Goal: Task Accomplishment & Management: Manage account settings

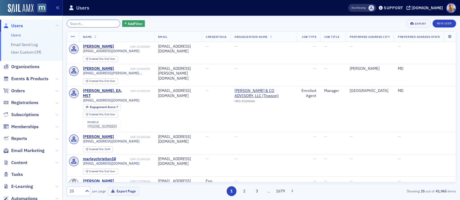
click at [84, 23] on input "search" at bounding box center [94, 24] width 54 height 8
paste input "[PERSON_NAME]"
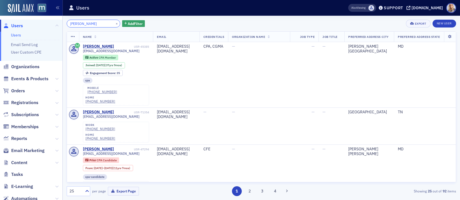
type input "[PERSON_NAME]"
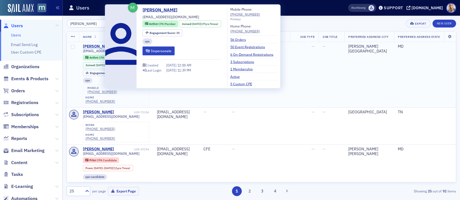
click at [98, 45] on div "[PERSON_NAME]" at bounding box center [98, 46] width 31 height 5
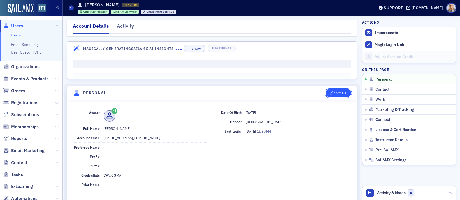
click at [333, 94] on icon "button" at bounding box center [331, 93] width 3 height 3
select select "US"
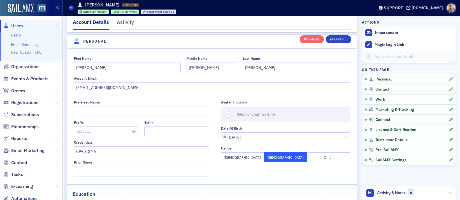
scroll to position [65, 0]
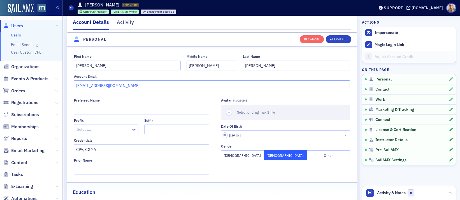
drag, startPoint x: 134, startPoint y: 86, endPoint x: 50, endPoint y: 85, distance: 84.4
click at [50, 85] on div "Users Users Email Send Log User Custom CPE Organizations Events & Products Orde…" at bounding box center [230, 100] width 460 height 200
paste input "email"
type input "[EMAIL_ADDRESS][DOMAIN_NAME]"
click at [339, 38] on div "Save All" at bounding box center [339, 39] width 13 height 3
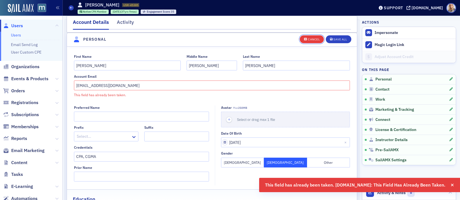
click at [315, 40] on div "Cancel" at bounding box center [314, 39] width 12 height 3
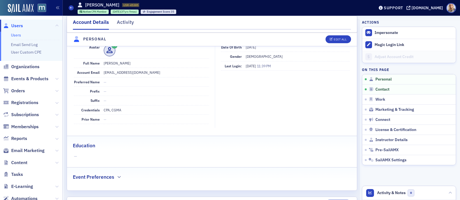
click at [18, 32] on ul "Users Email Send Log User Custom CPE" at bounding box center [31, 46] width 62 height 29
click at [17, 35] on link "Users" at bounding box center [16, 35] width 10 height 5
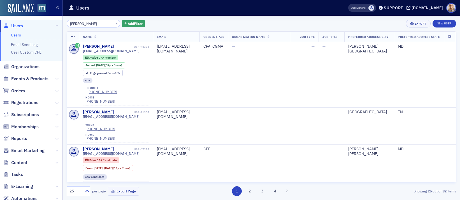
drag, startPoint x: 93, startPoint y: 22, endPoint x: 49, endPoint y: 22, distance: 44.6
click at [48, 22] on div "Users Users Email Send Log User Custom CPE Organizations Events & Products Orde…" at bounding box center [230, 100] width 460 height 200
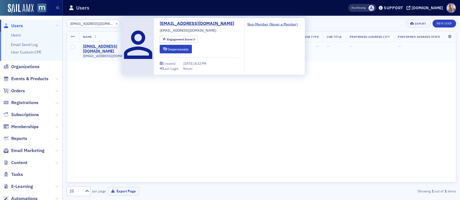
type input "[EMAIL_ADDRESS][DOMAIN_NAME]"
click at [89, 47] on div "[EMAIL_ADDRESS][DOMAIN_NAME]" at bounding box center [113, 49] width 60 height 10
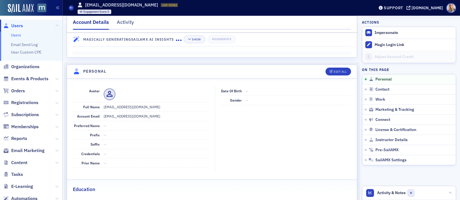
scroll to position [22, 0]
click at [342, 73] on div "Edit All" at bounding box center [340, 70] width 13 height 3
select select "US"
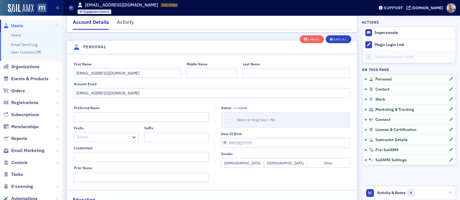
scroll to position [65, 0]
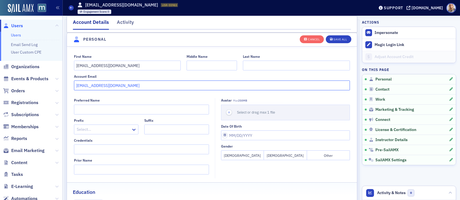
drag, startPoint x: 128, startPoint y: 85, endPoint x: 42, endPoint y: 83, distance: 85.5
click at [42, 83] on div "Users Users Email Send Log User Custom CPE Organizations Events & Products Orde…" at bounding box center [230, 100] width 460 height 200
click at [337, 40] on div "Save All" at bounding box center [339, 39] width 13 height 3
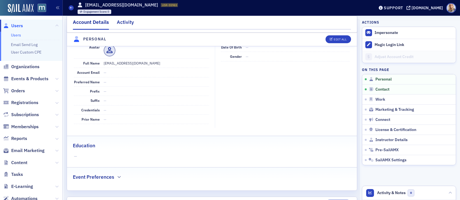
click at [126, 22] on div "Activity" at bounding box center [125, 23] width 17 height 10
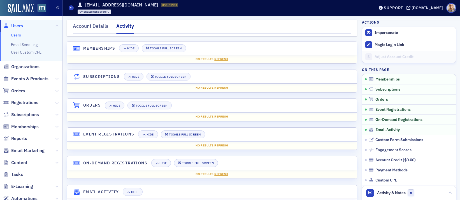
click at [18, 35] on link "Users" at bounding box center [16, 35] width 10 height 5
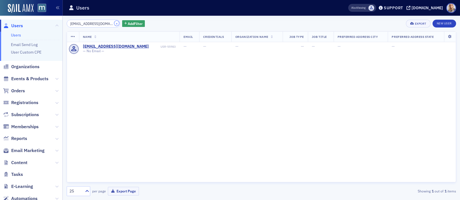
click at [114, 24] on button "×" at bounding box center [116, 23] width 5 height 5
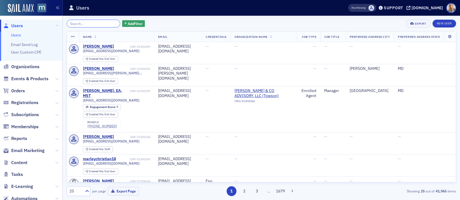
click at [78, 22] on input "search" at bounding box center [94, 24] width 54 height 8
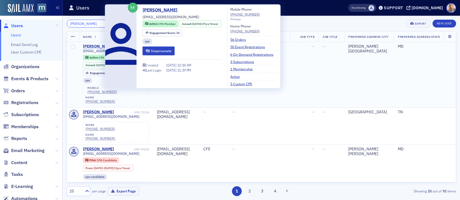
type input "[PERSON_NAME]"
click at [91, 45] on div "[PERSON_NAME]" at bounding box center [98, 46] width 31 height 5
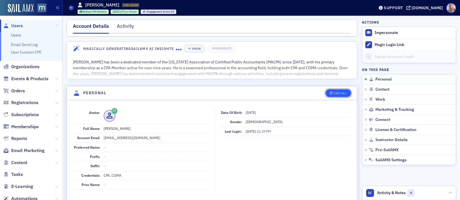
click at [331, 92] on icon "button" at bounding box center [331, 93] width 3 height 3
select select "US"
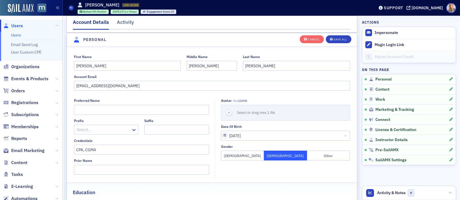
scroll to position [65, 0]
drag, startPoint x: 129, startPoint y: 84, endPoint x: 26, endPoint y: 76, distance: 102.6
click at [26, 76] on div "Users Users Email Send Log User Custom CPE Organizations Events & Products Orde…" at bounding box center [230, 100] width 460 height 200
paste input "email"
type input "[EMAIL_ADDRESS][DOMAIN_NAME]"
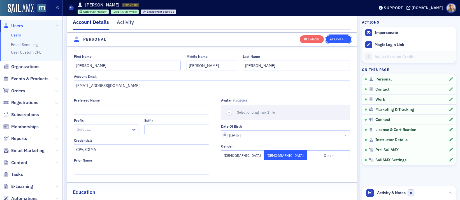
click at [344, 38] on div "Save All" at bounding box center [339, 39] width 13 height 3
